Goal: Information Seeking & Learning: Learn about a topic

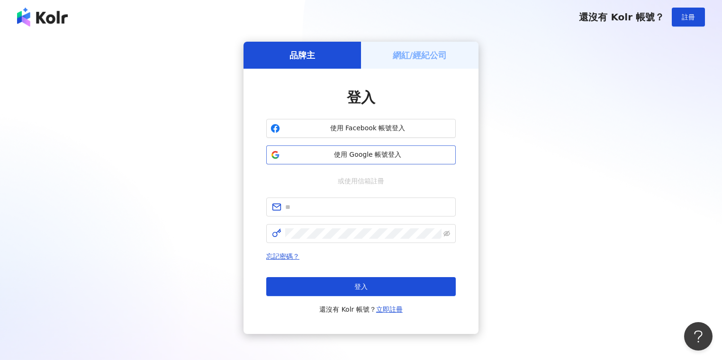
click at [363, 154] on span "使用 Google 帳號登入" at bounding box center [368, 154] width 168 height 9
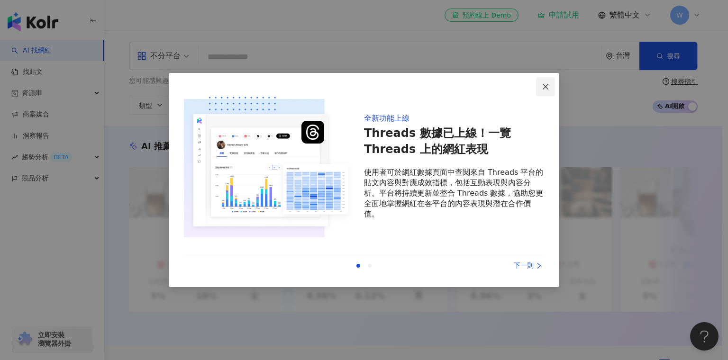
click at [548, 87] on icon "close" at bounding box center [546, 87] width 8 height 8
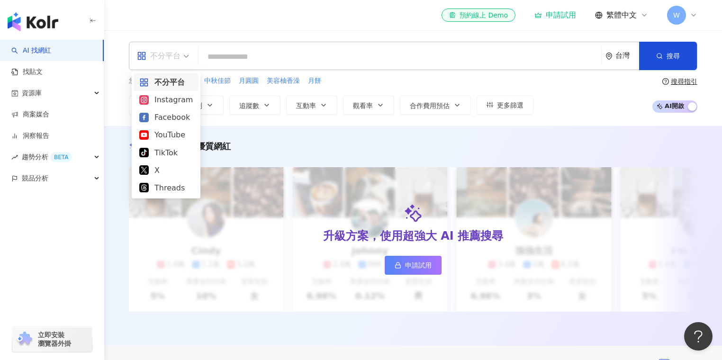
click at [193, 54] on div "不分平台" at bounding box center [163, 55] width 63 height 27
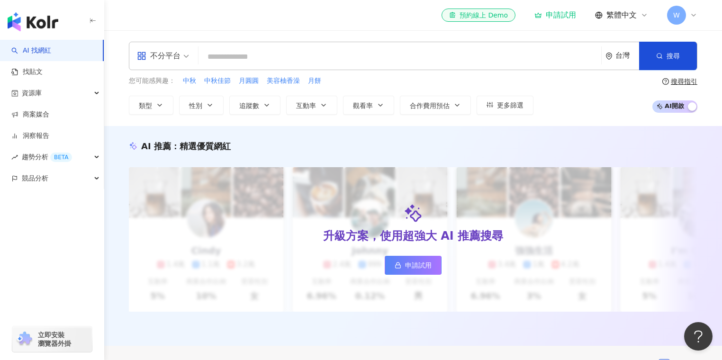
click at [354, 57] on input "search" at bounding box center [399, 57] width 395 height 18
click at [321, 48] on input "search" at bounding box center [399, 57] width 395 height 18
paste input "**"
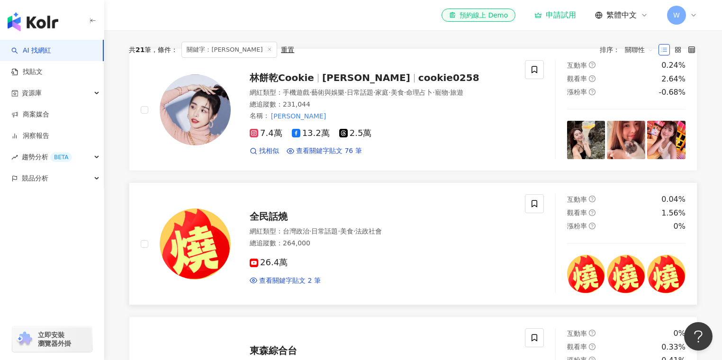
scroll to position [265, 0]
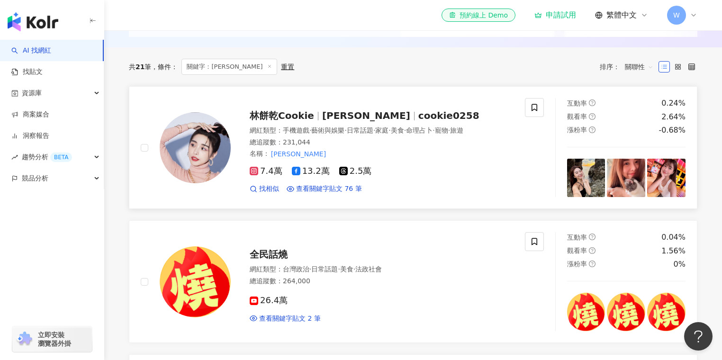
type input "**"
click at [389, 147] on div "總追蹤數 ： 231,044" at bounding box center [382, 142] width 264 height 9
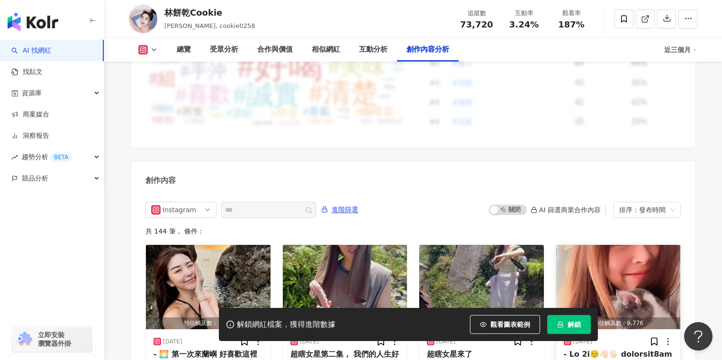
scroll to position [2805, 0]
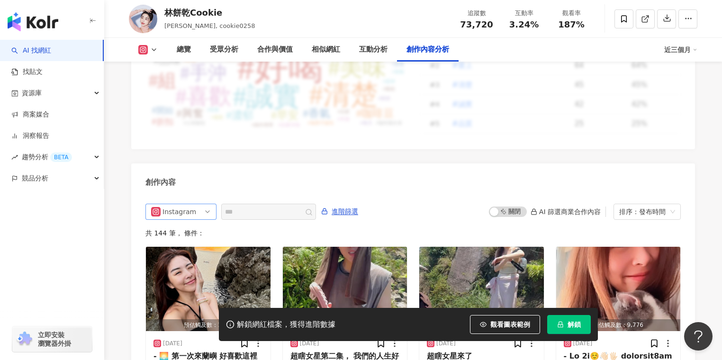
click at [206, 204] on span "Instagram" at bounding box center [181, 211] width 60 height 15
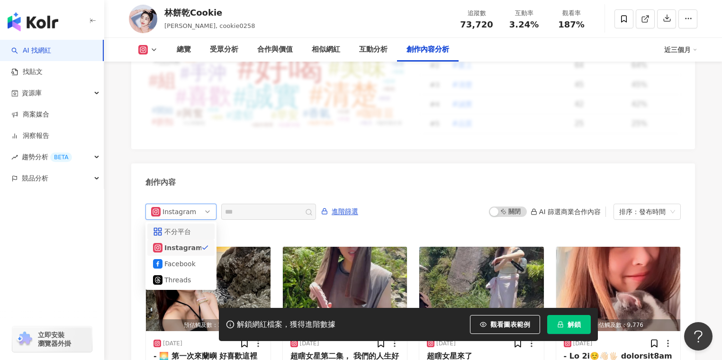
click at [195, 227] on div "不分平台" at bounding box center [179, 232] width 31 height 10
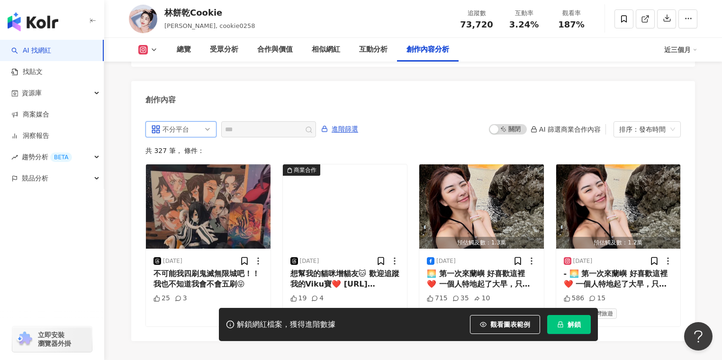
scroll to position [2955, 0]
